Goal: Task Accomplishment & Management: Manage account settings

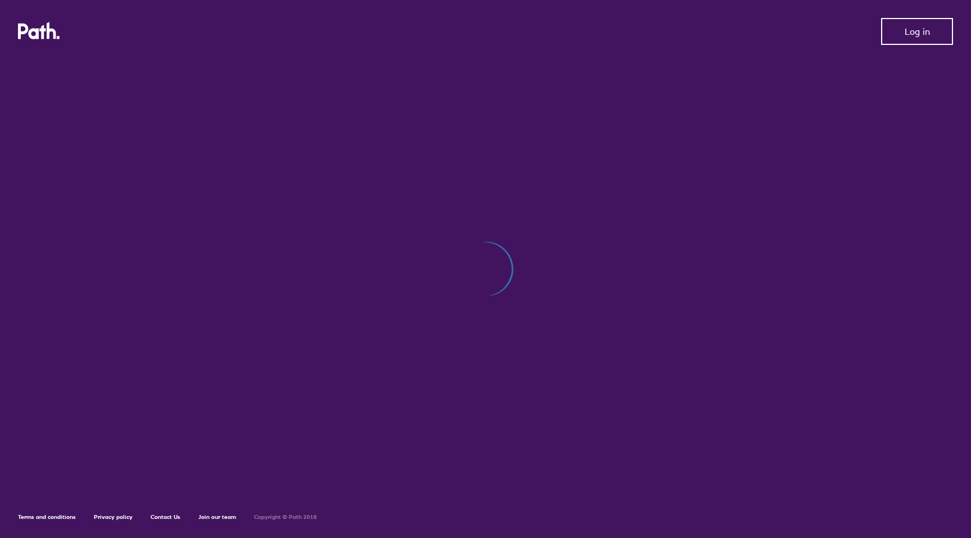
click at [911, 30] on span "Log in" at bounding box center [916, 31] width 25 height 10
